Goal: Transaction & Acquisition: Download file/media

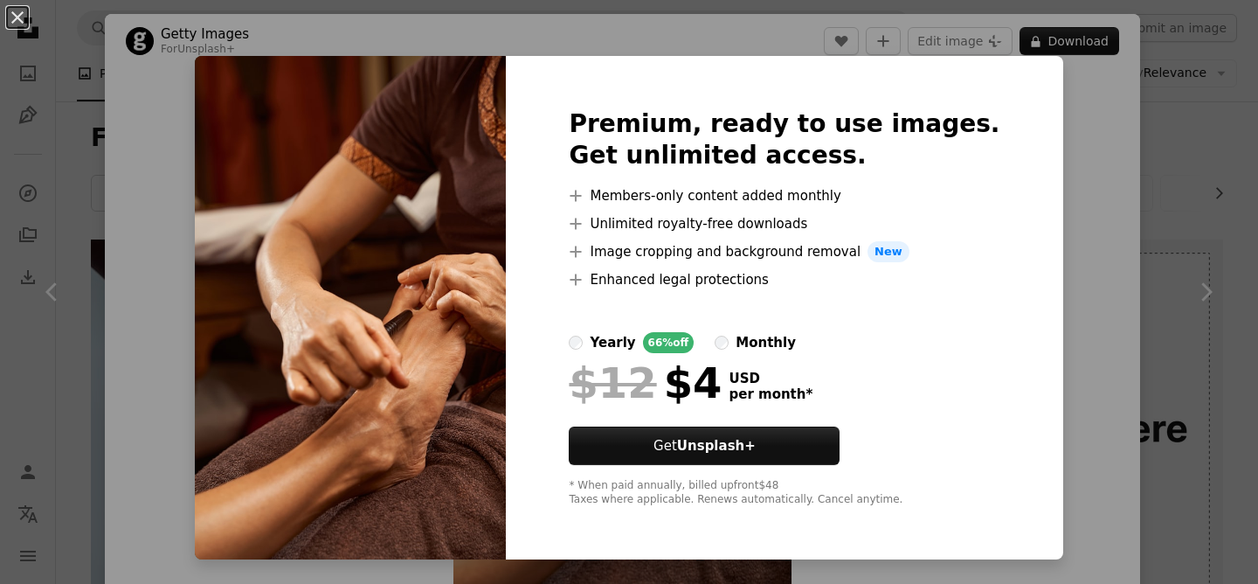
scroll to position [1150, 0]
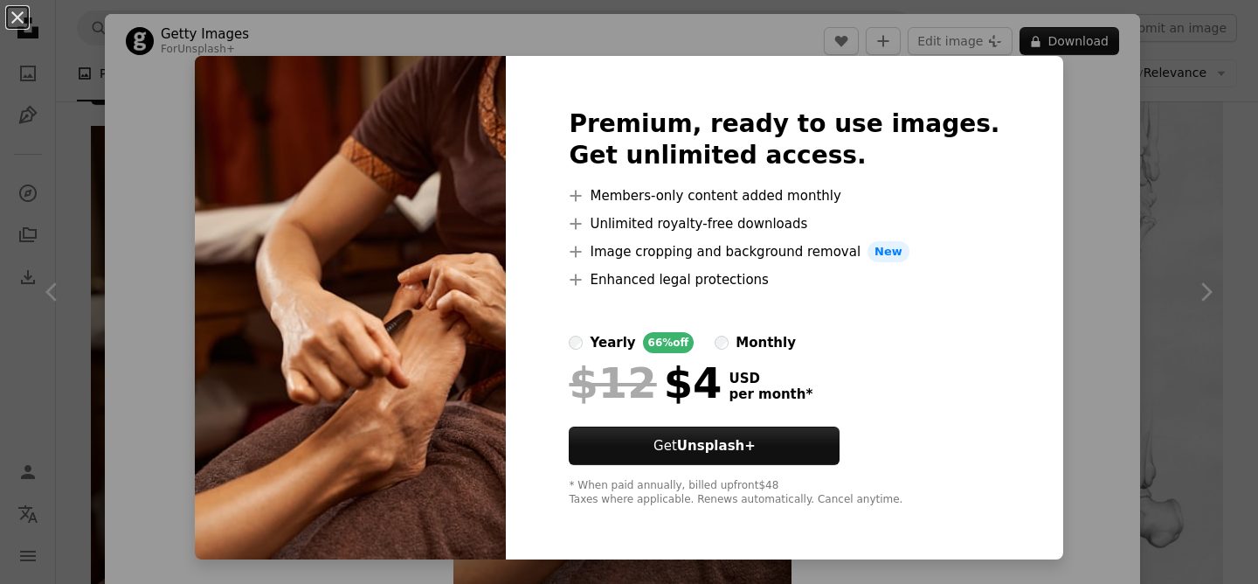
click at [1045, 117] on div "An X shape Premium, ready to use images. Get unlimited access. A plus sign Memb…" at bounding box center [629, 292] width 1258 height 584
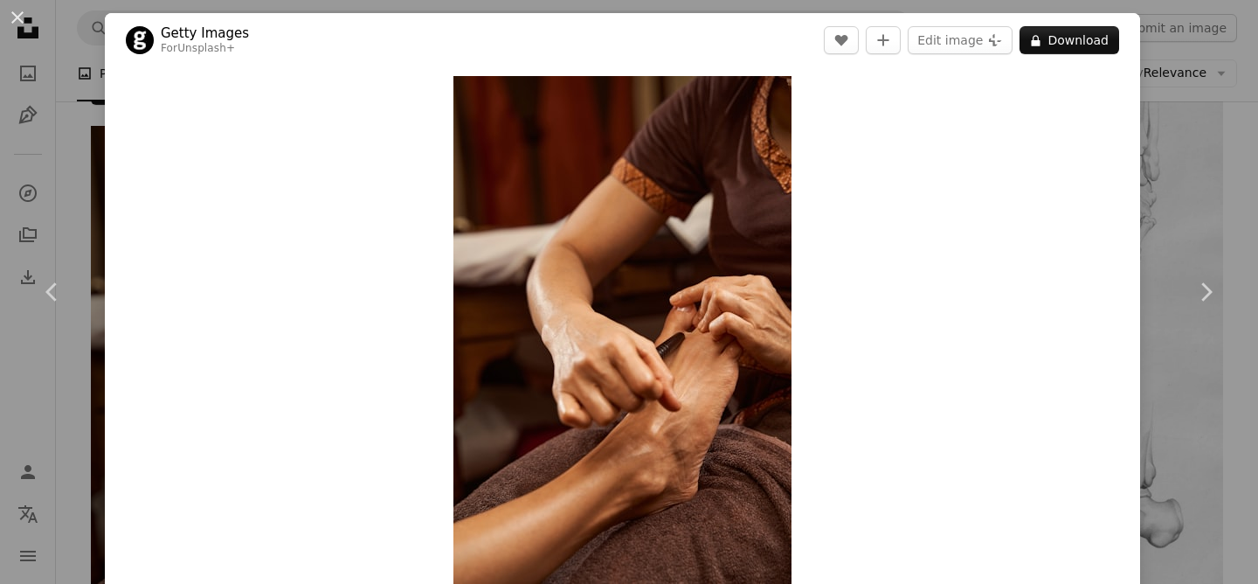
scroll to position [2, 0]
